Goal: Find specific page/section: Find specific page/section

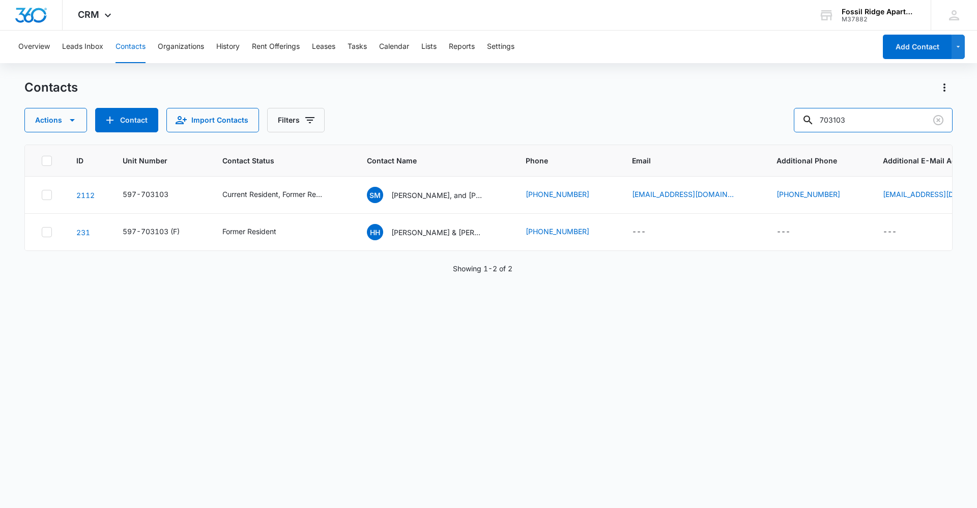
drag, startPoint x: 860, startPoint y: 122, endPoint x: 628, endPoint y: 126, distance: 231.6
click at [630, 126] on div "Actions Contact Import Contacts Filters 703103" at bounding box center [488, 120] width 928 height 24
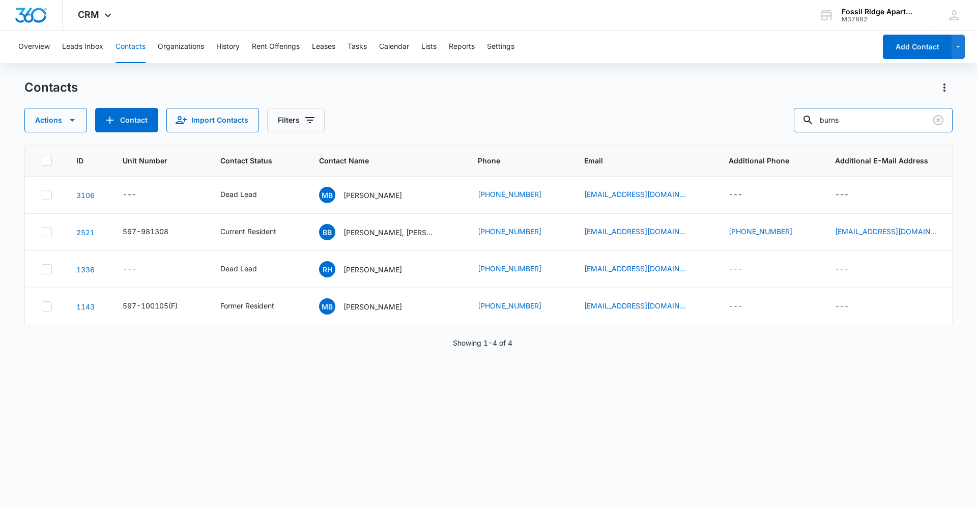
drag, startPoint x: 830, startPoint y: 110, endPoint x: 689, endPoint y: 144, distance: 144.9
click at [692, 144] on div "Contacts Actions Contact Import Contacts Filters burns ID Unit Number Contact S…" at bounding box center [488, 293] width 928 height 428
type input "s"
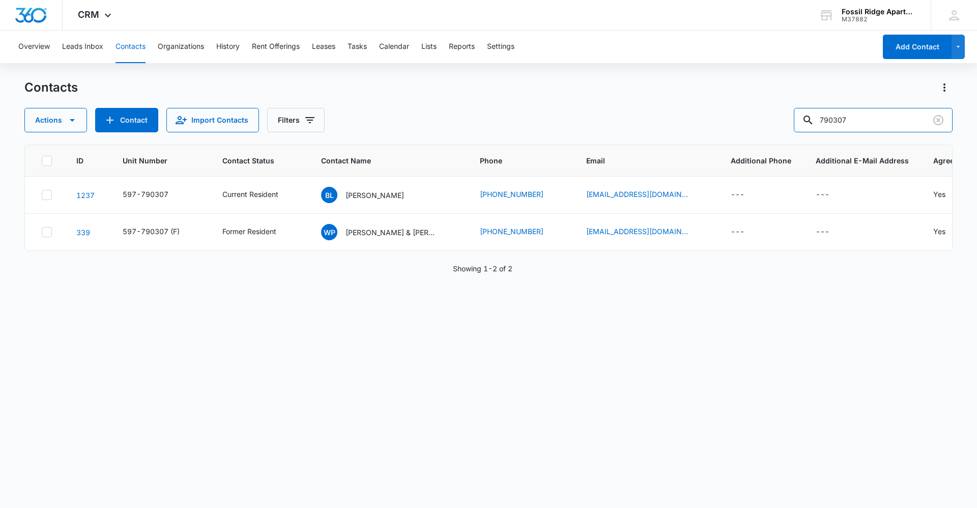
drag, startPoint x: 859, startPoint y: 120, endPoint x: 750, endPoint y: 120, distance: 108.9
click at [750, 120] on div "Actions Contact Import Contacts Filters 790307" at bounding box center [488, 120] width 928 height 24
type input "7"
type input "790304"
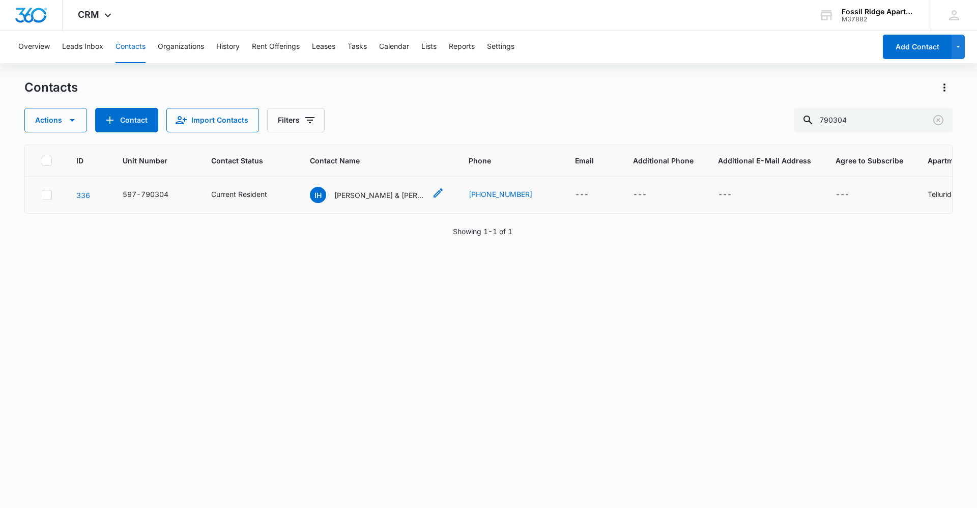
click at [384, 196] on p "[PERSON_NAME] & [PERSON_NAME]" at bounding box center [380, 195] width 92 height 11
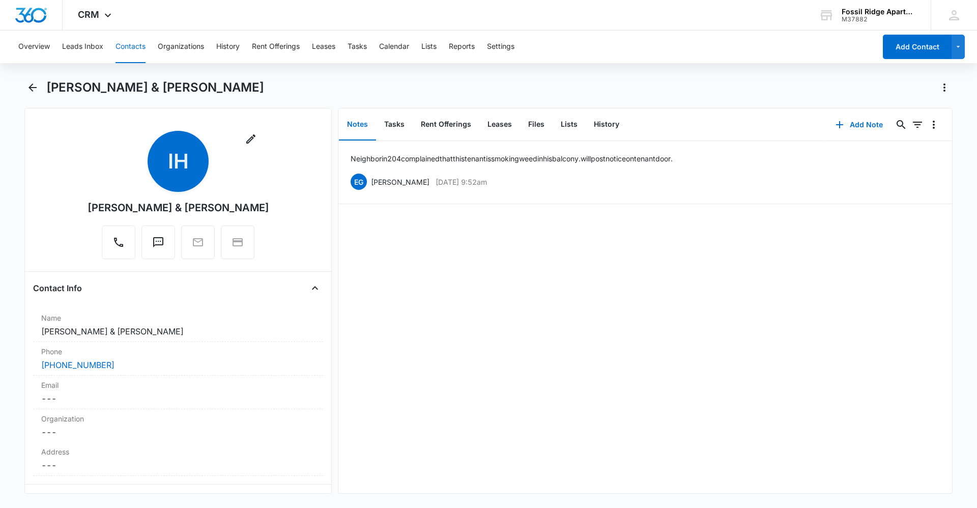
click at [220, 271] on hr at bounding box center [178, 271] width 306 height 1
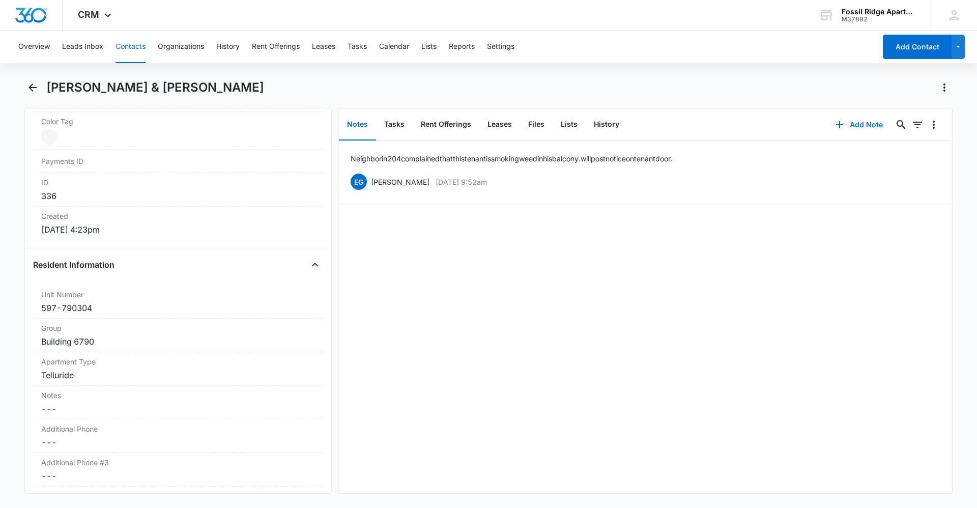
scroll to position [662, 0]
